Goal: Transaction & Acquisition: Purchase product/service

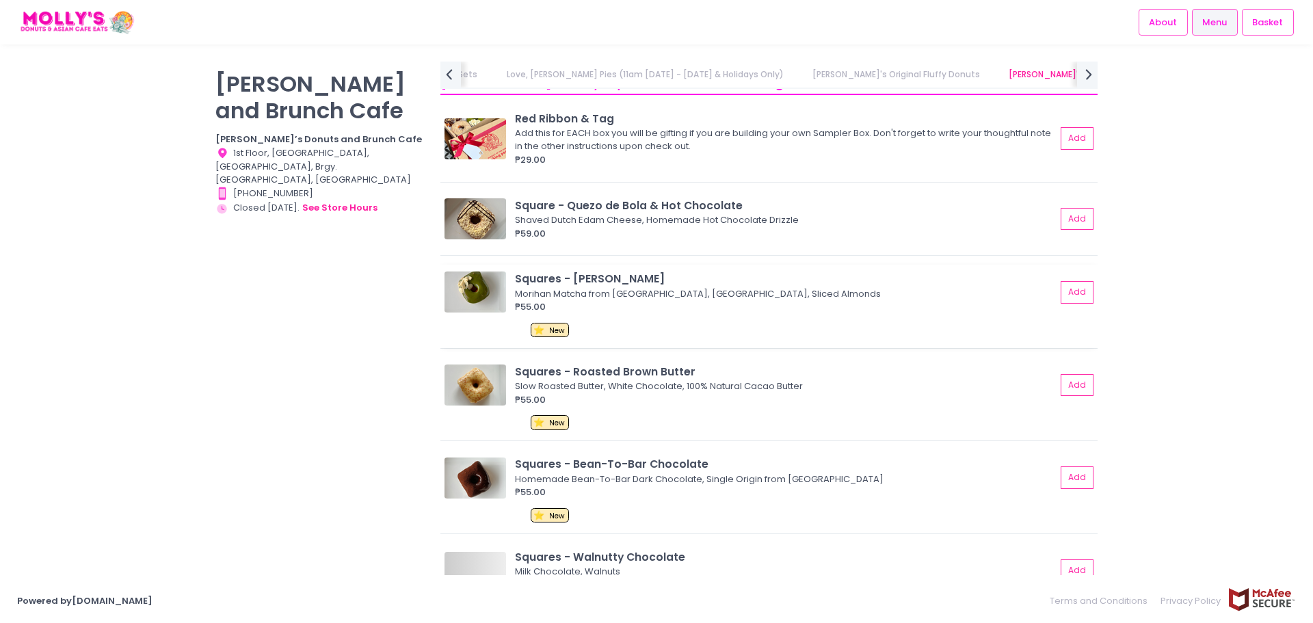
scroll to position [1710, 0]
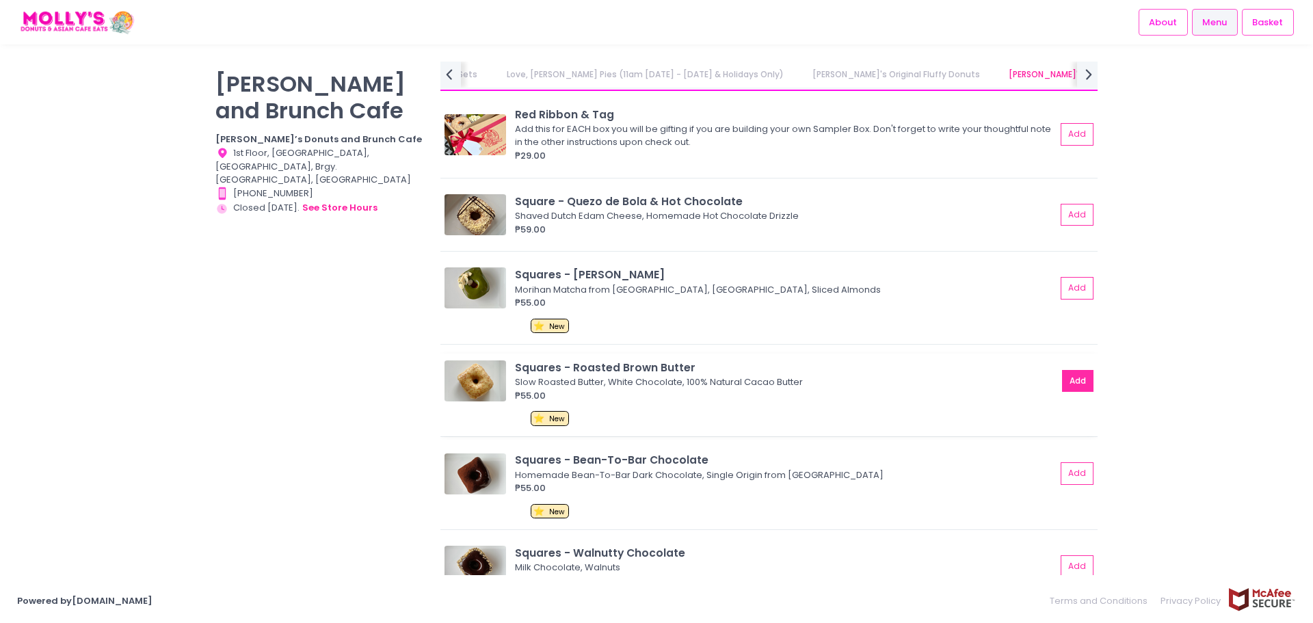
click at [1062, 385] on button "Add" at bounding box center [1077, 381] width 31 height 23
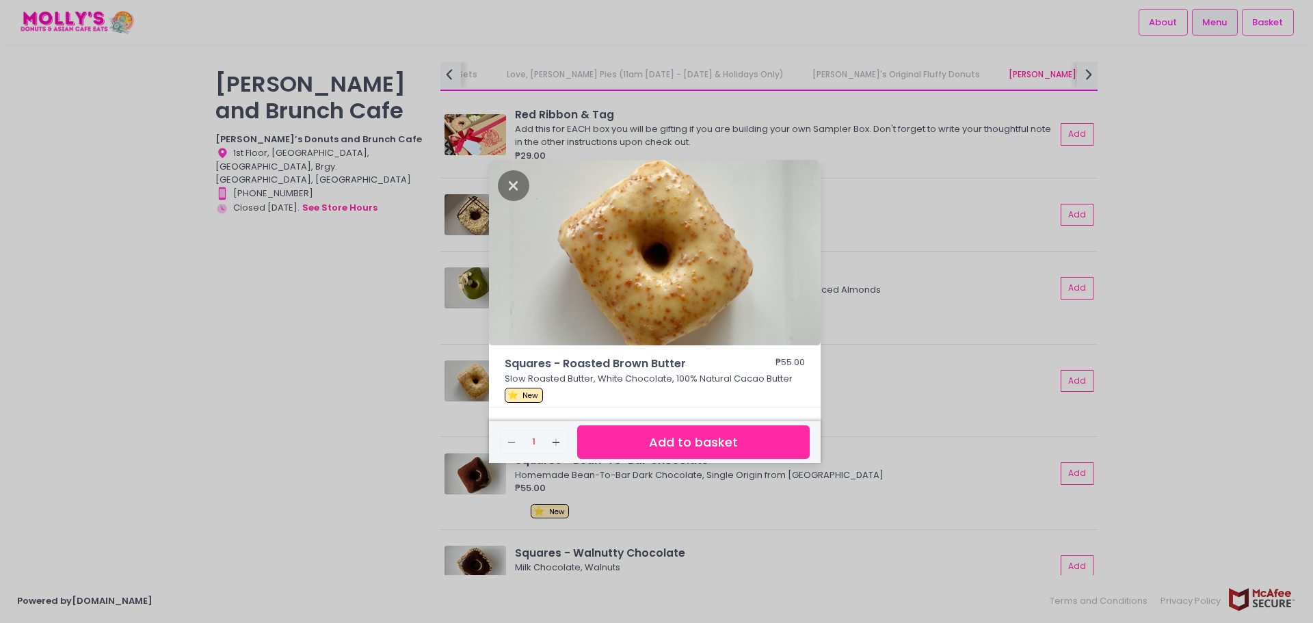
click at [538, 441] on div "Remove Created with Sketch. 1 Add Created with Sketch." at bounding box center [534, 442] width 68 height 24
click at [534, 441] on div "Remove Created with Sketch. 1 Add Created with Sketch." at bounding box center [534, 442] width 68 height 24
click at [548, 442] on button "Add Created with Sketch." at bounding box center [556, 442] width 23 height 23
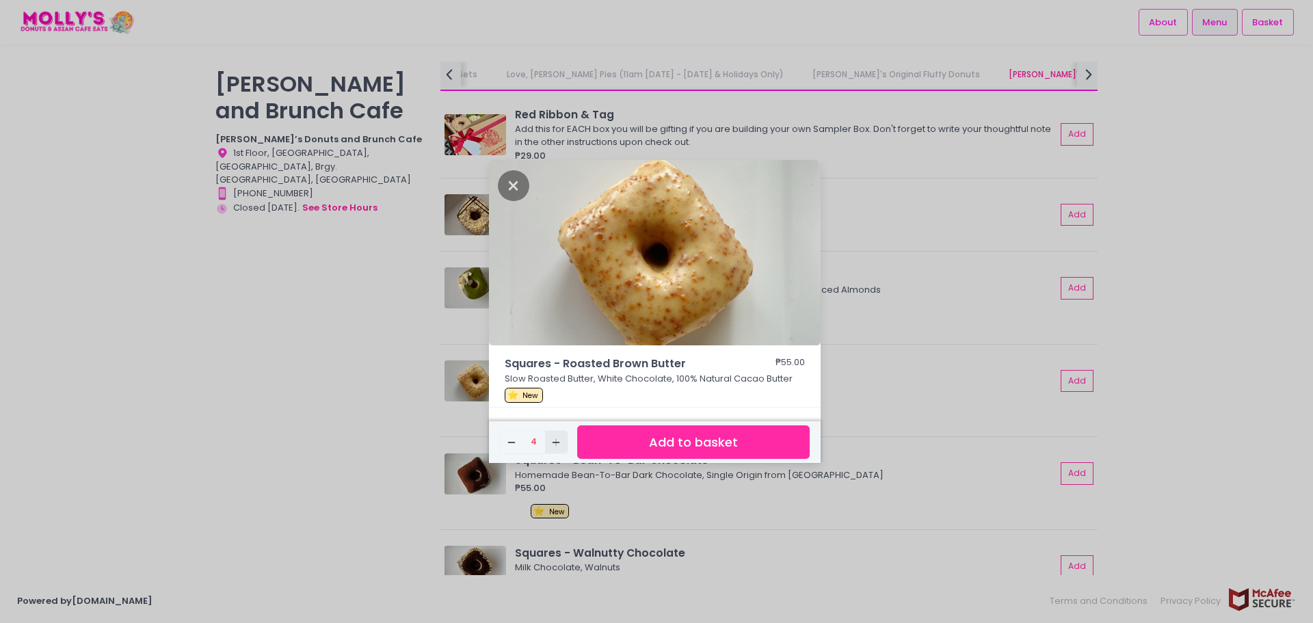
click at [548, 442] on button "Add Created with Sketch." at bounding box center [556, 442] width 23 height 23
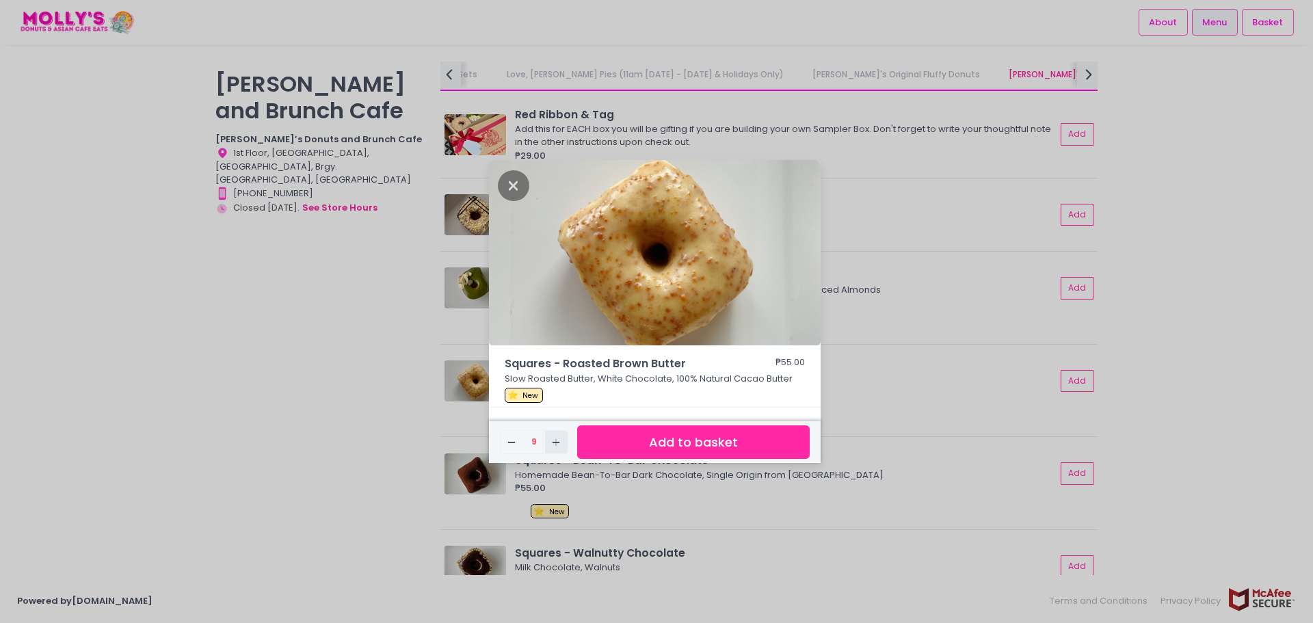
click at [548, 442] on button "Add Created with Sketch." at bounding box center [556, 442] width 23 height 23
click at [603, 445] on button "Add to basket" at bounding box center [693, 443] width 233 height 34
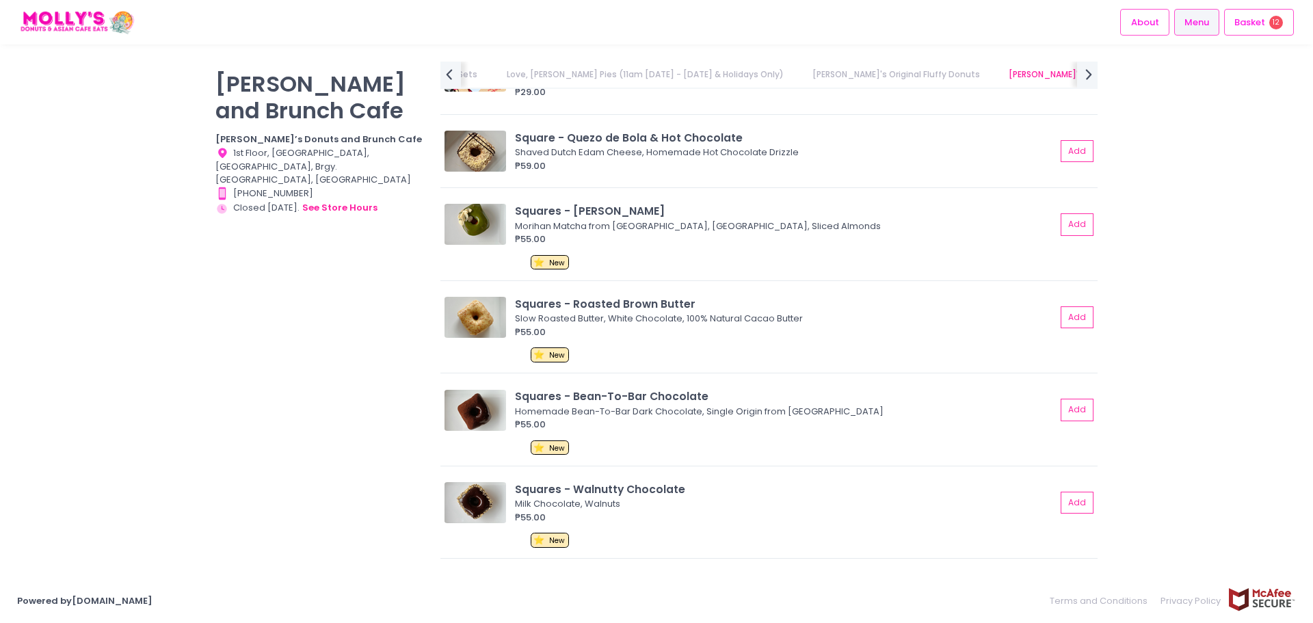
scroll to position [1779, 0]
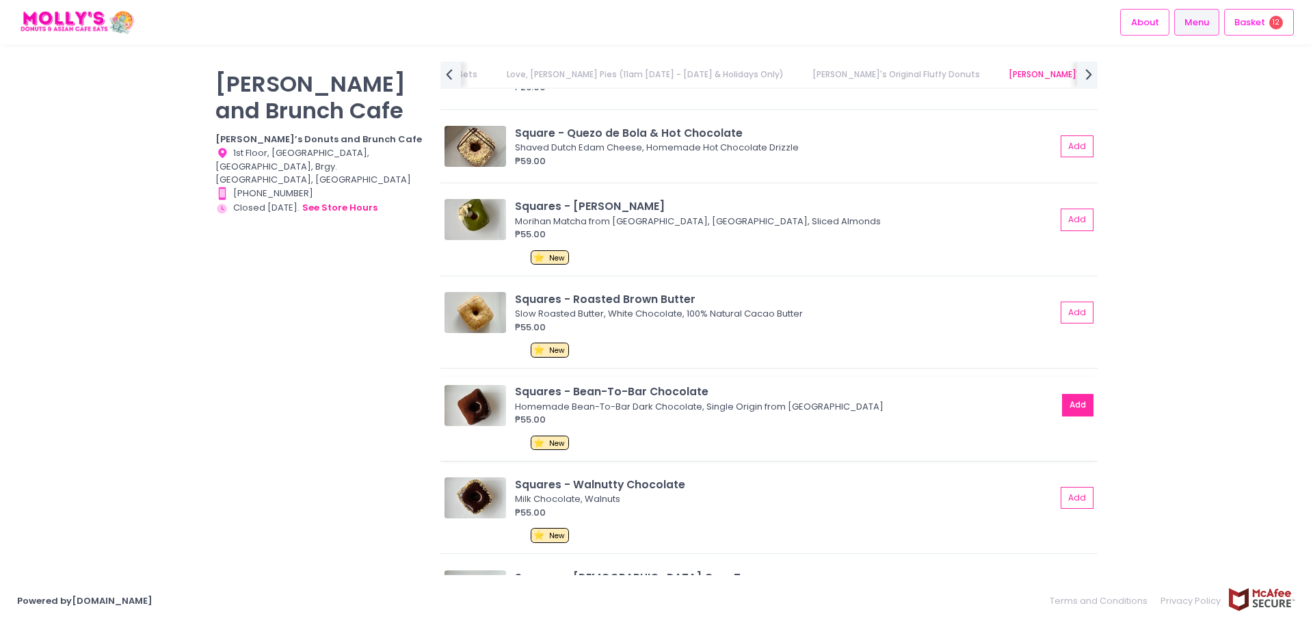
click at [1074, 408] on button "Add" at bounding box center [1077, 405] width 31 height 23
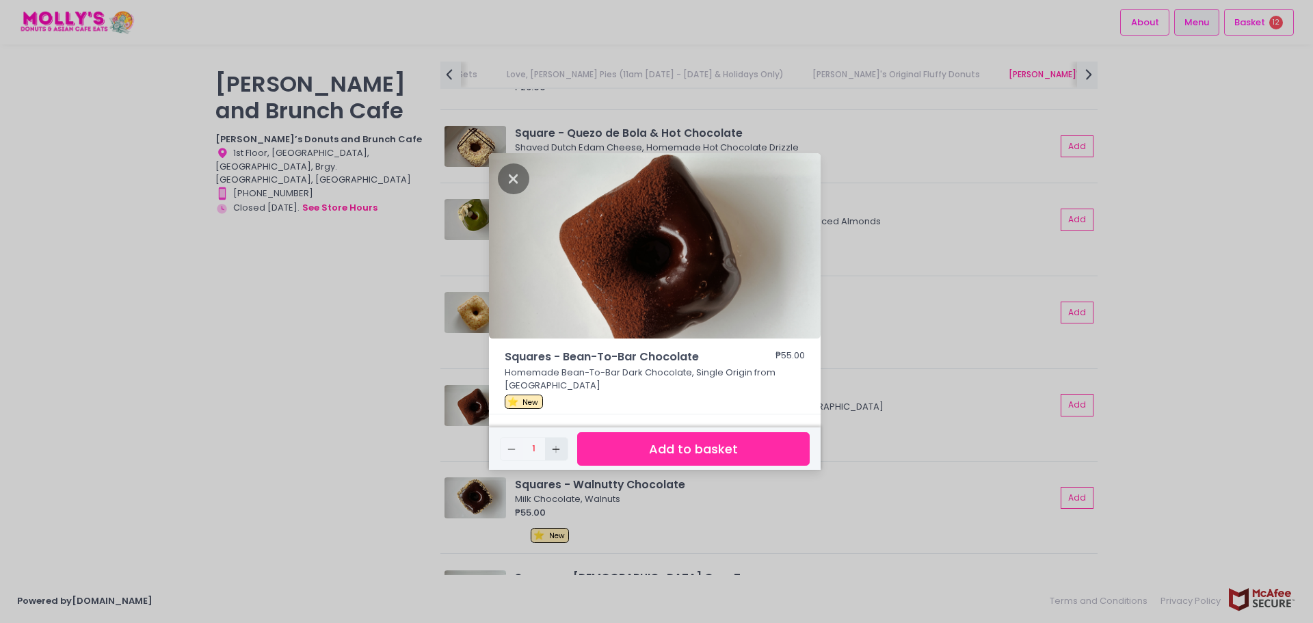
click at [553, 449] on rect "button" at bounding box center [557, 449] width 8 height 1
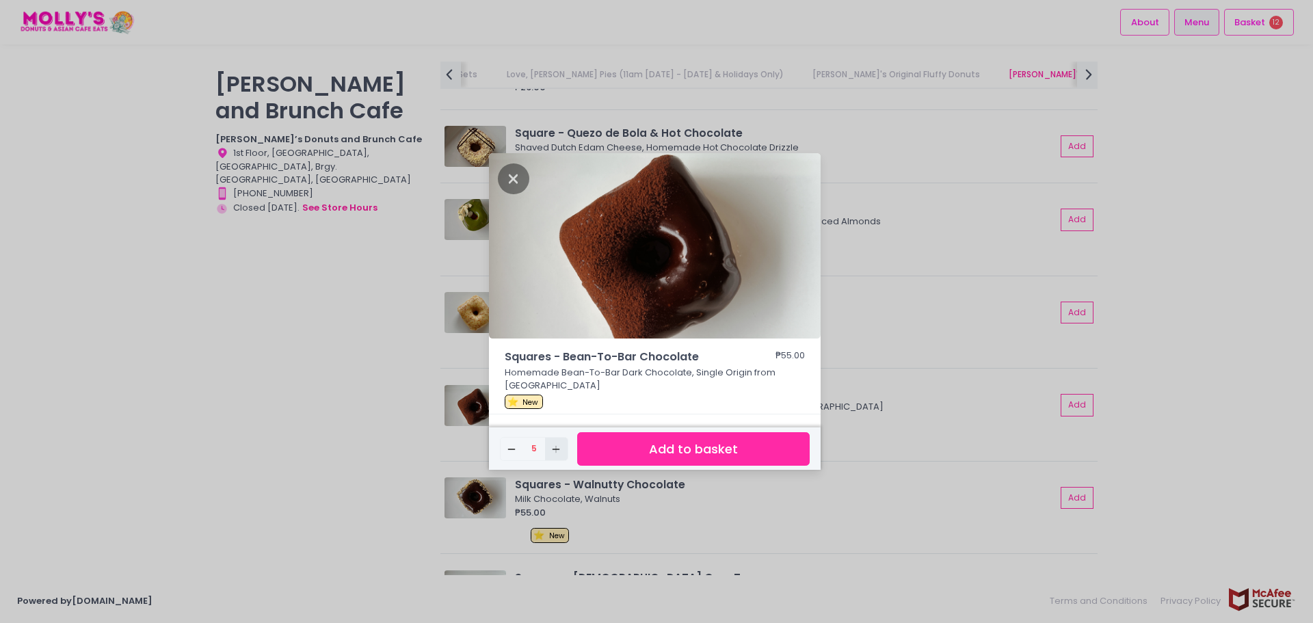
click at [553, 449] on rect "button" at bounding box center [557, 449] width 8 height 1
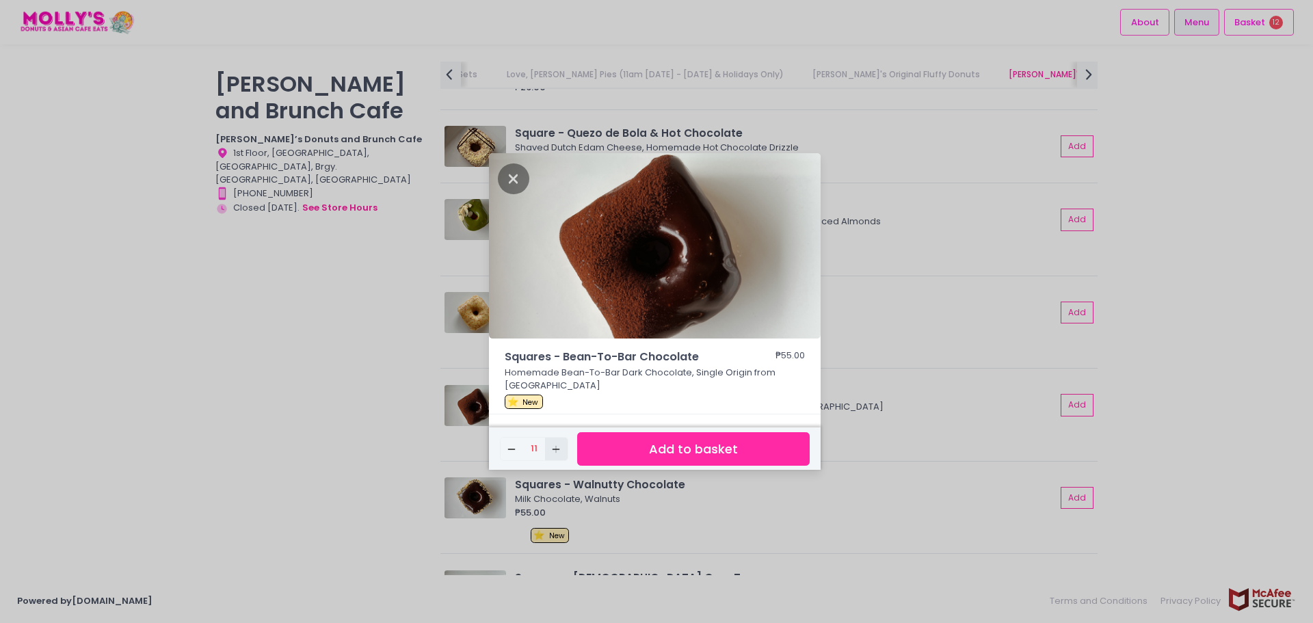
click at [553, 449] on rect "button" at bounding box center [557, 449] width 8 height 1
click at [590, 449] on button "Add to basket" at bounding box center [693, 449] width 233 height 34
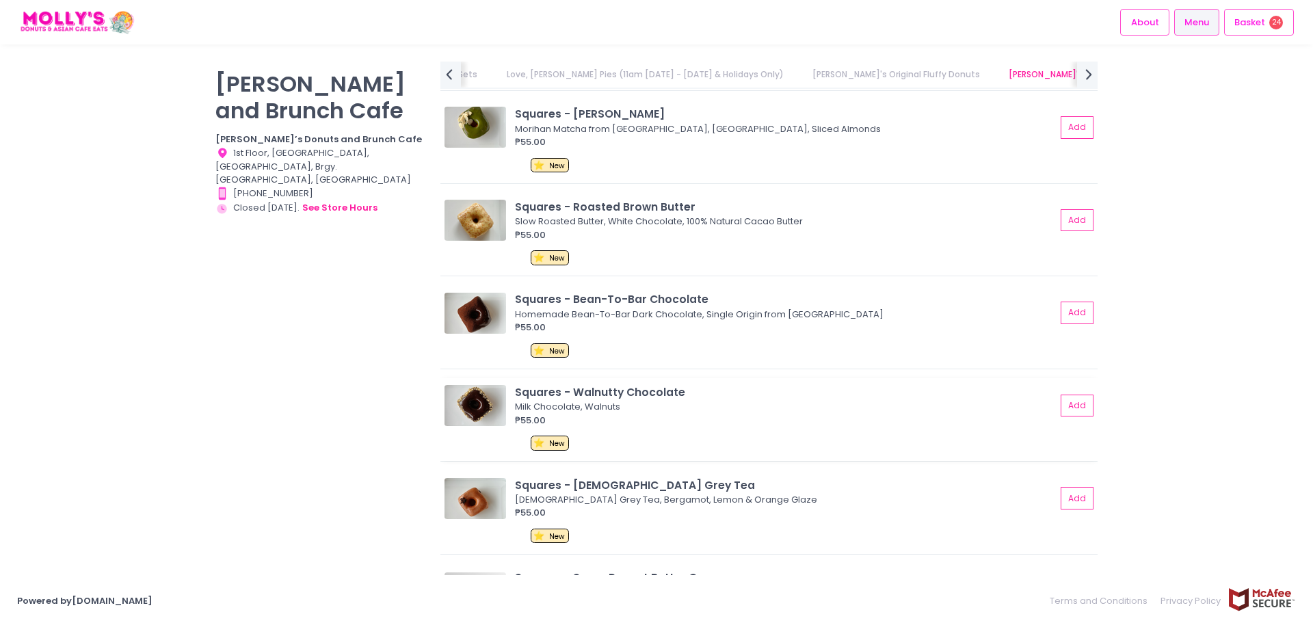
scroll to position [1984, 0]
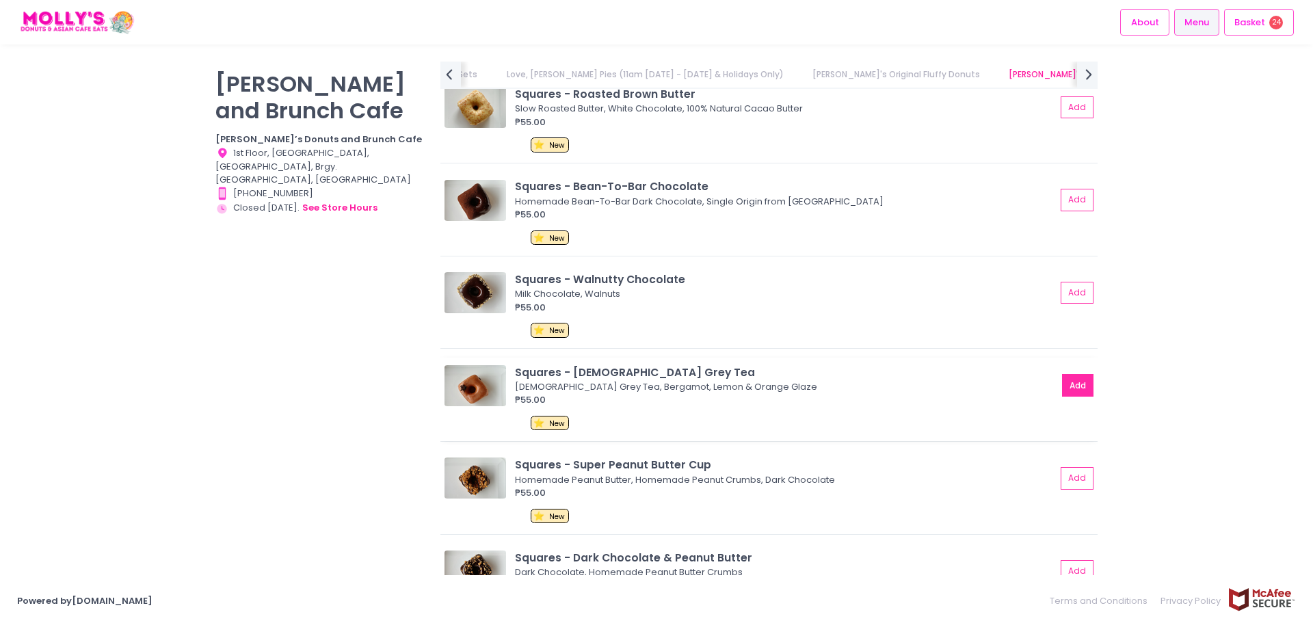
click at [1067, 384] on button "Add" at bounding box center [1077, 385] width 31 height 23
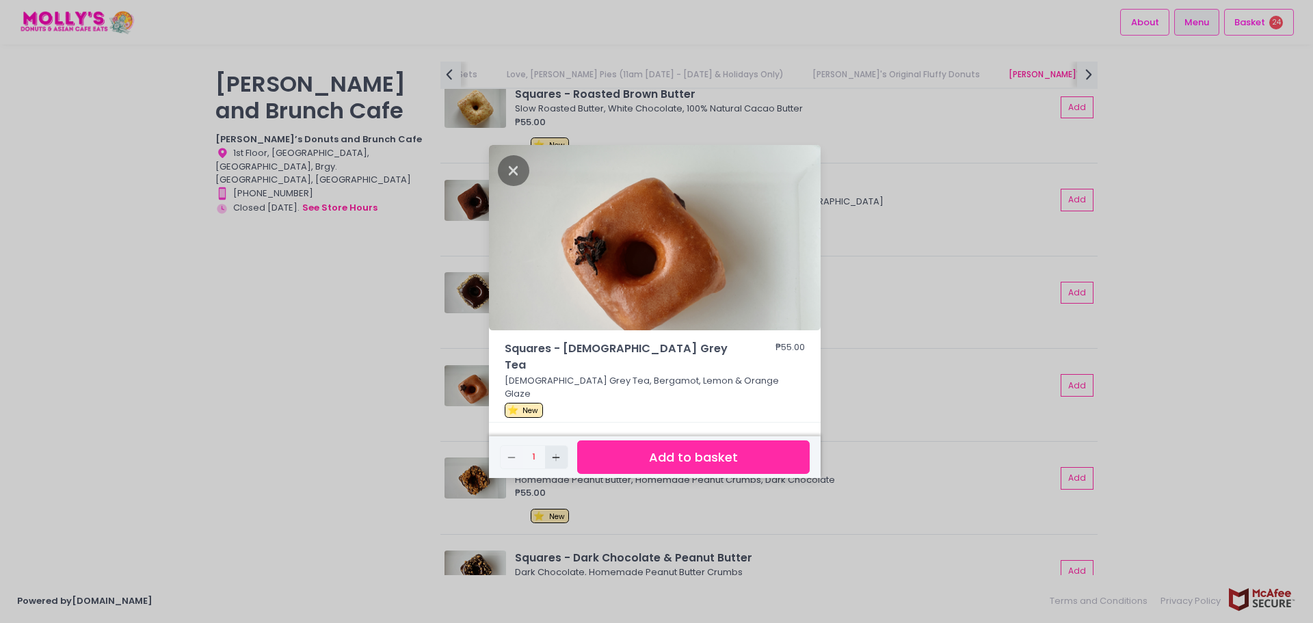
click at [553, 452] on icon "Add Created with Sketch." at bounding box center [556, 457] width 11 height 11
click at [602, 441] on button "Add to basket" at bounding box center [693, 458] width 233 height 34
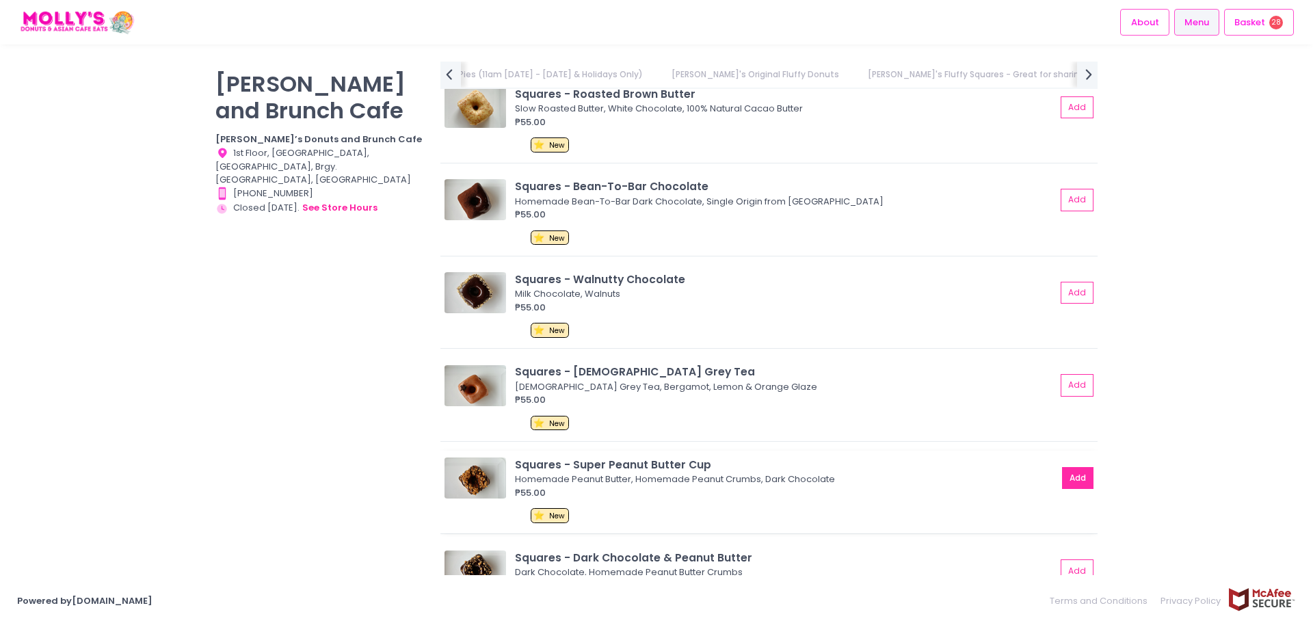
click at [1063, 477] on button "Add" at bounding box center [1077, 478] width 31 height 23
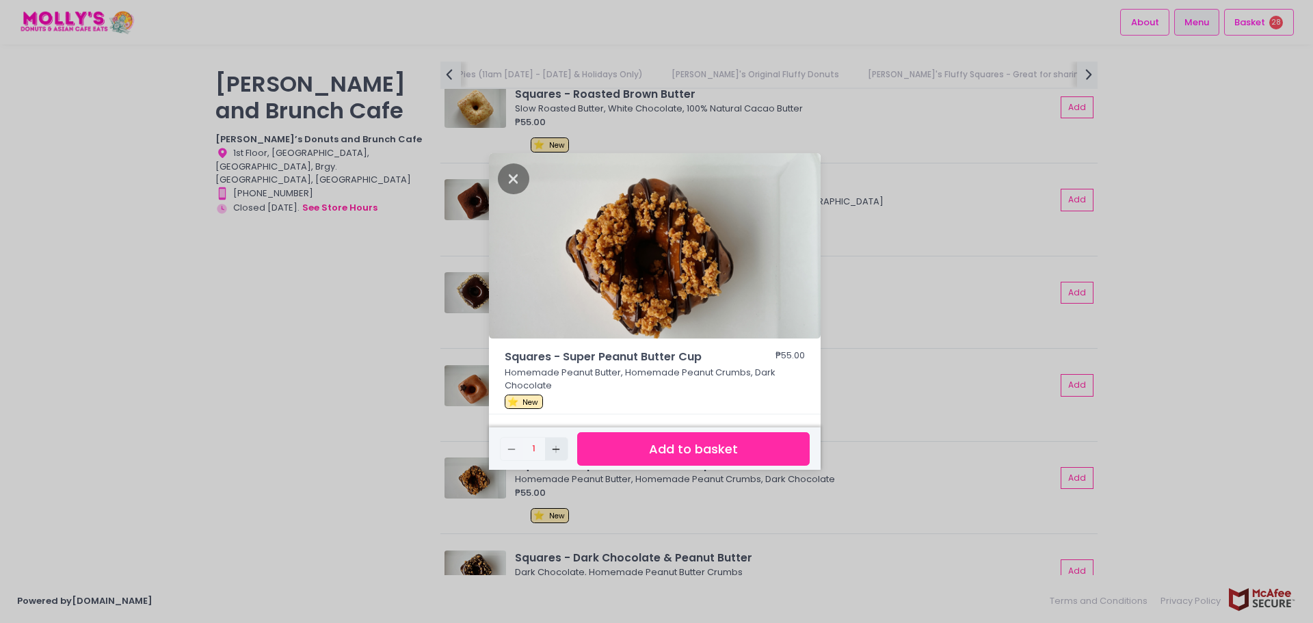
click at [553, 446] on icon "Add Created with Sketch." at bounding box center [556, 449] width 11 height 11
click at [511, 451] on icon "Remove Created with Sketch." at bounding box center [511, 449] width 11 height 11
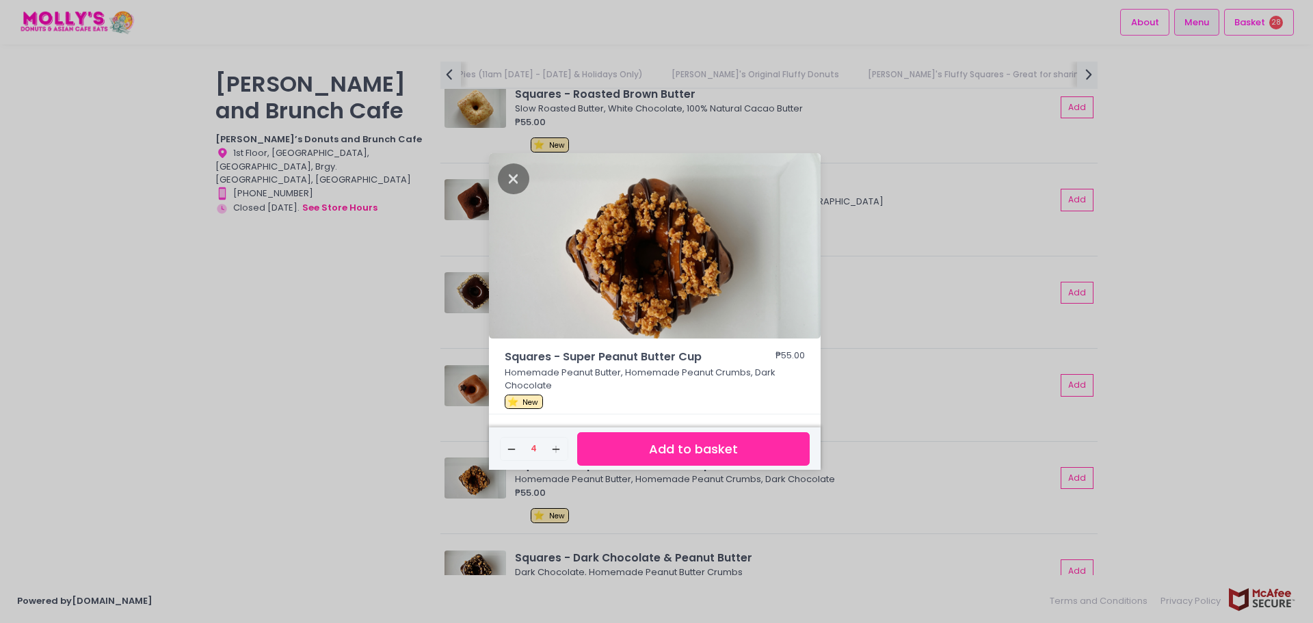
click at [683, 452] on button "Add to basket" at bounding box center [693, 449] width 233 height 34
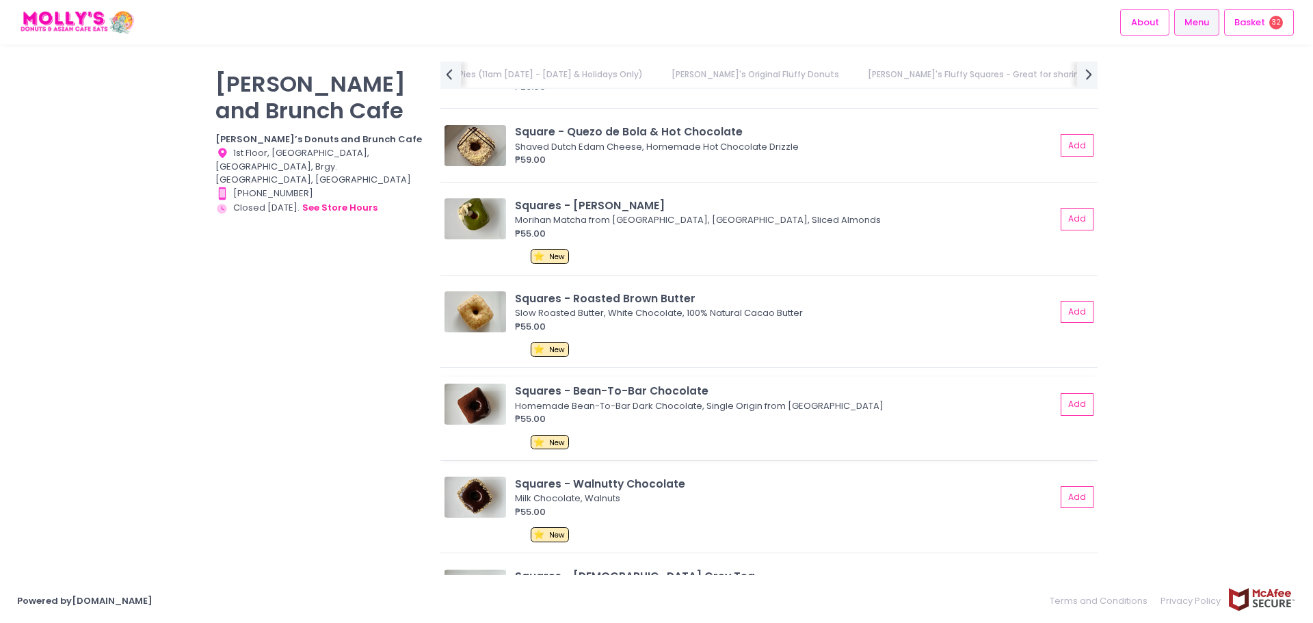
scroll to position [1779, 0]
click at [1070, 222] on button "Add" at bounding box center [1077, 220] width 31 height 23
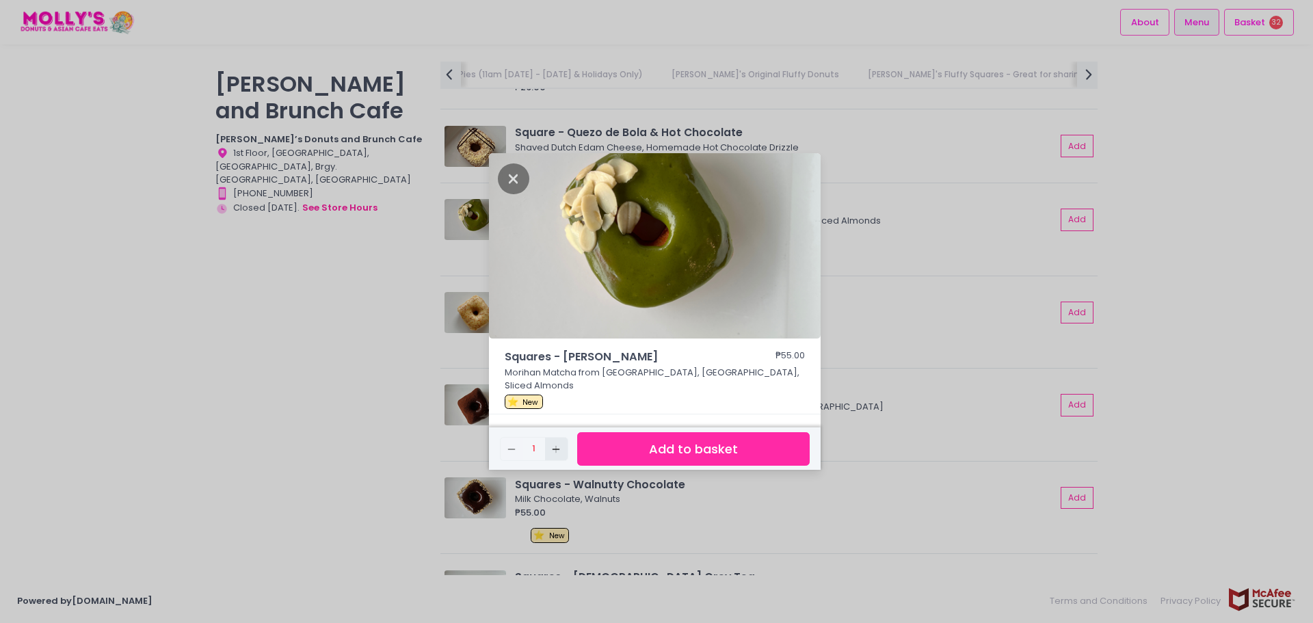
click at [558, 444] on icon "Add Created with Sketch." at bounding box center [556, 449] width 11 height 11
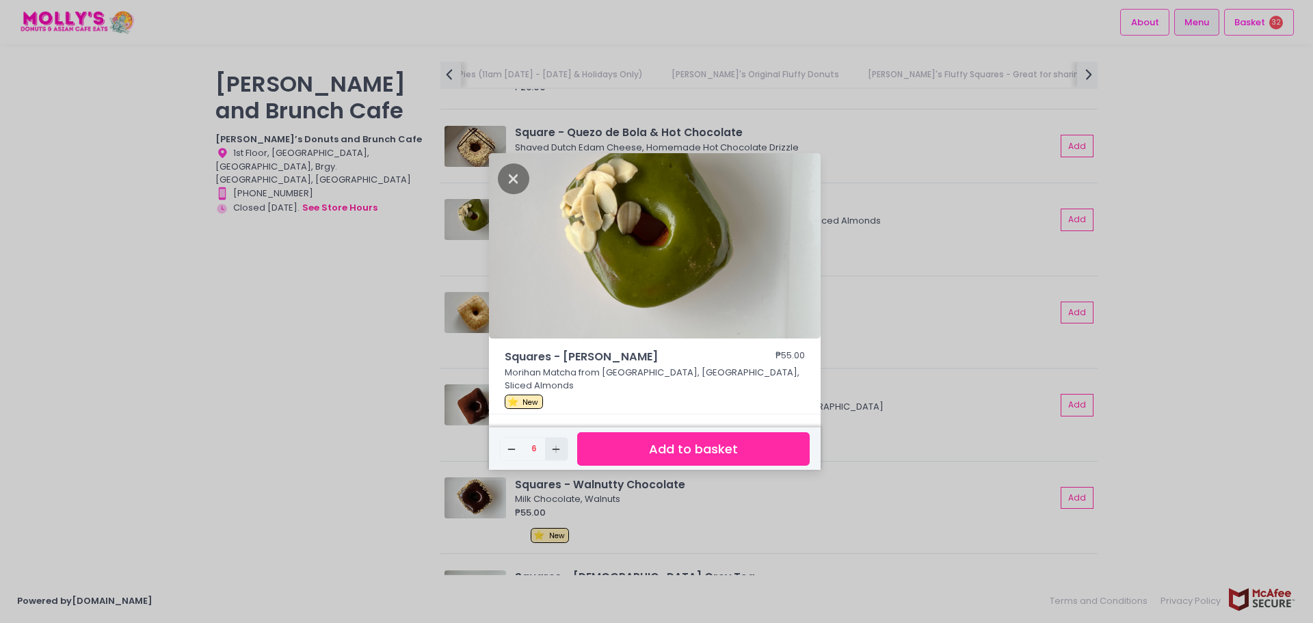
click at [558, 444] on icon "Add Created with Sketch." at bounding box center [556, 449] width 11 height 11
click at [623, 447] on button "Add to basket" at bounding box center [693, 449] width 233 height 34
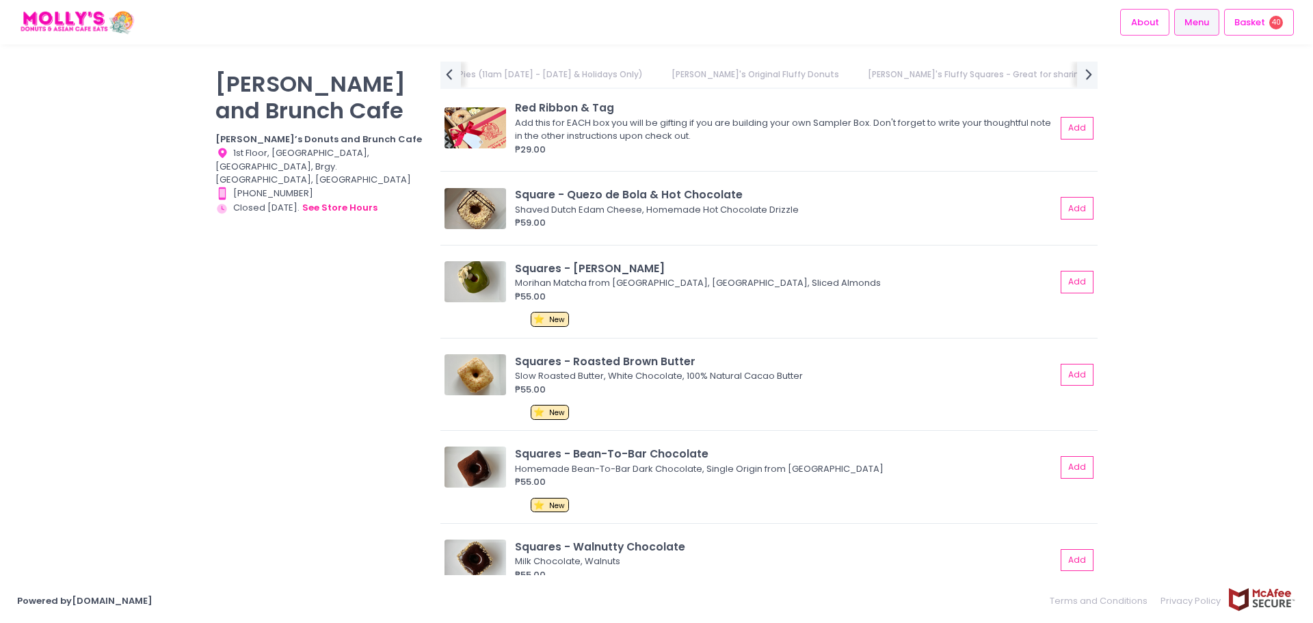
scroll to position [1710, 0]
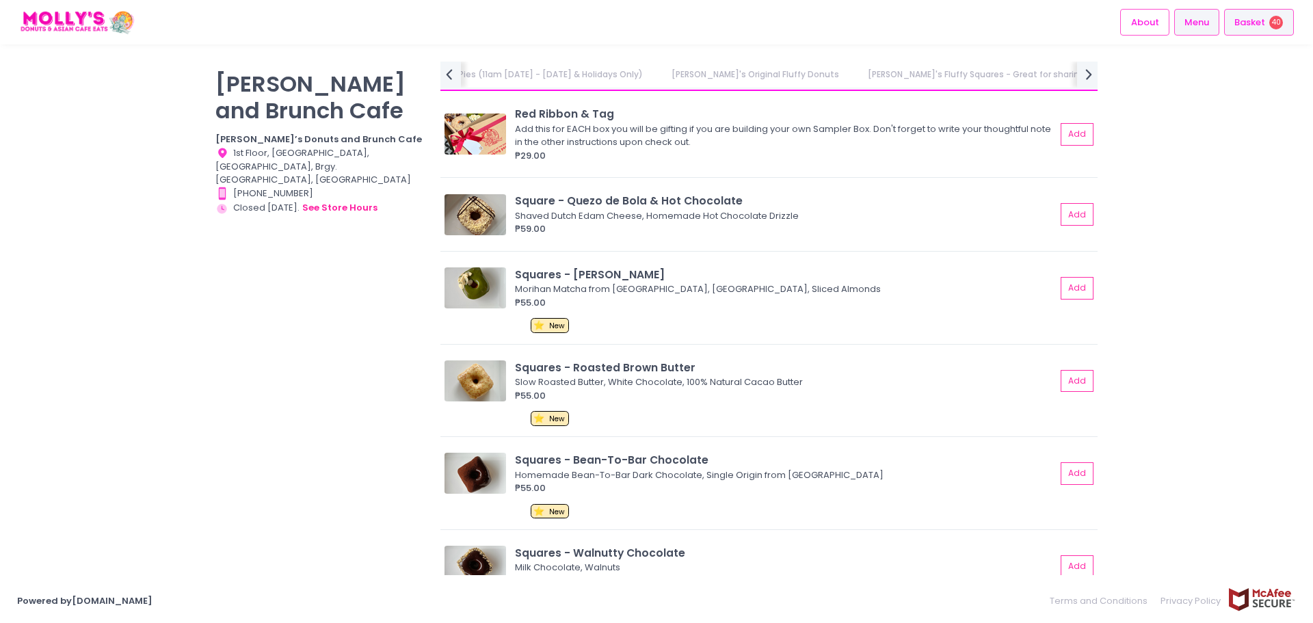
click at [1238, 27] on span "Basket" at bounding box center [1250, 23] width 31 height 14
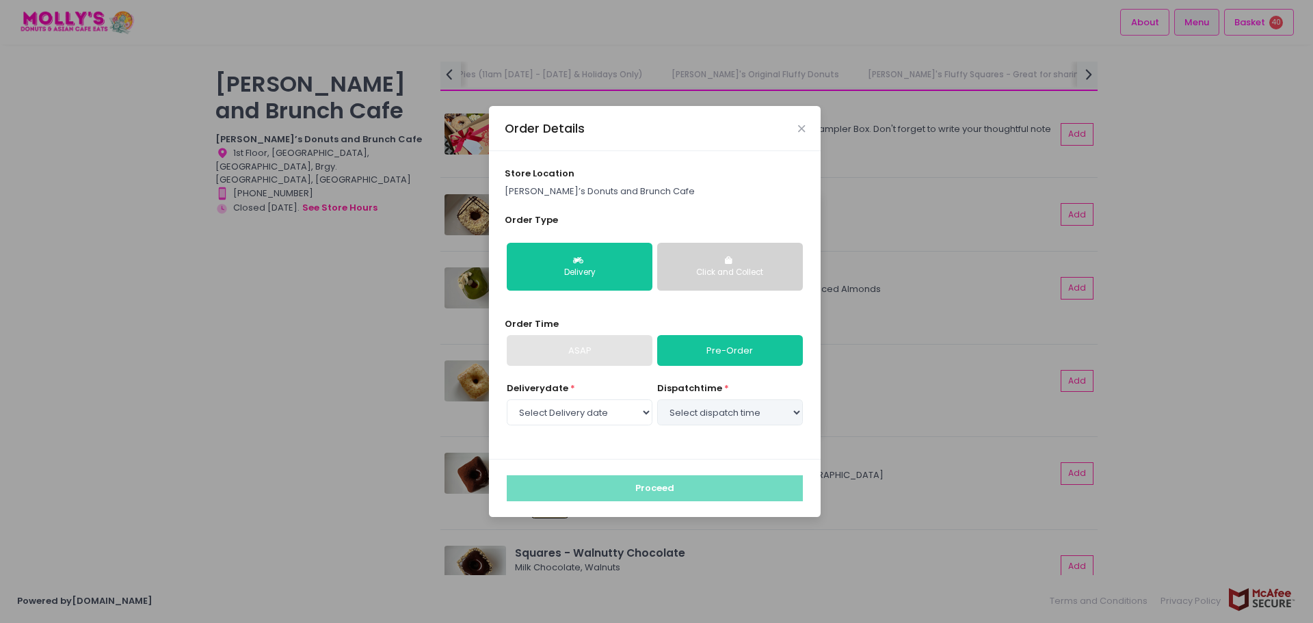
click at [741, 272] on div "Click and Collect" at bounding box center [730, 273] width 127 height 12
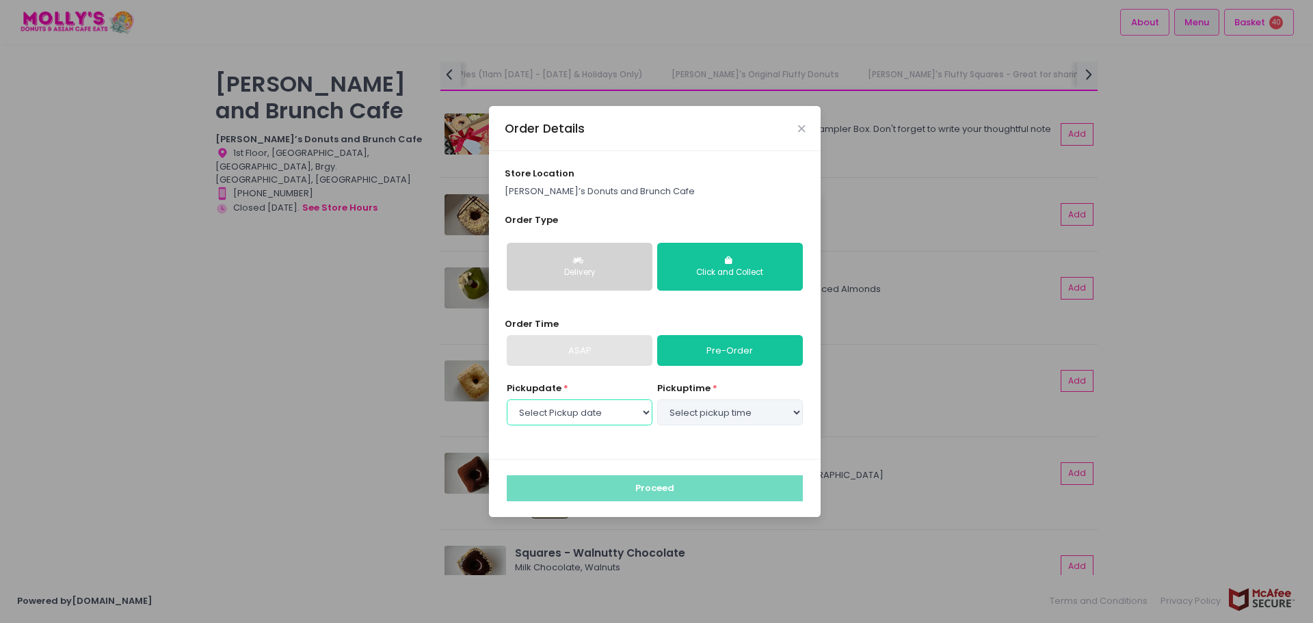
click at [636, 418] on select "Select Pickup date [DATE] [DATE] [DATE] [DATE] [DATE] [DATE] [DATE] [DATE] [DAT…" at bounding box center [580, 413] width 146 height 26
select select "[DATE]"
click at [507, 400] on select "Select Pickup date [DATE] [DATE] [DATE] [DATE] [DATE] [DATE] [DATE] [DATE] [DAT…" at bounding box center [580, 413] width 146 height 26
click at [681, 418] on select "Select pickup time 09:00 AM - 09:30 AM 09:30 AM - 10:00 AM 10:00 AM - 10:30 AM …" at bounding box center [730, 413] width 146 height 26
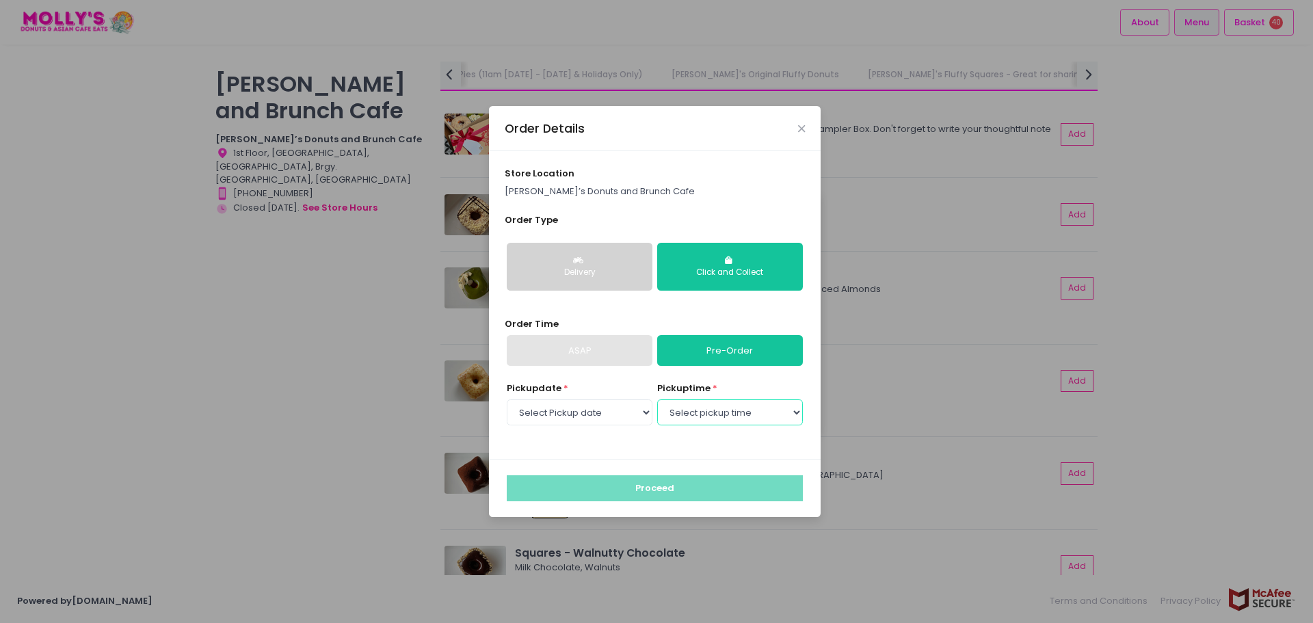
select select "12:00"
click at [657, 400] on select "Select pickup time 09:00 AM - 09:30 AM 09:30 AM - 10:00 AM 10:00 AM - 10:30 AM …" at bounding box center [730, 413] width 146 height 26
